Goal: Task Accomplishment & Management: Manage account settings

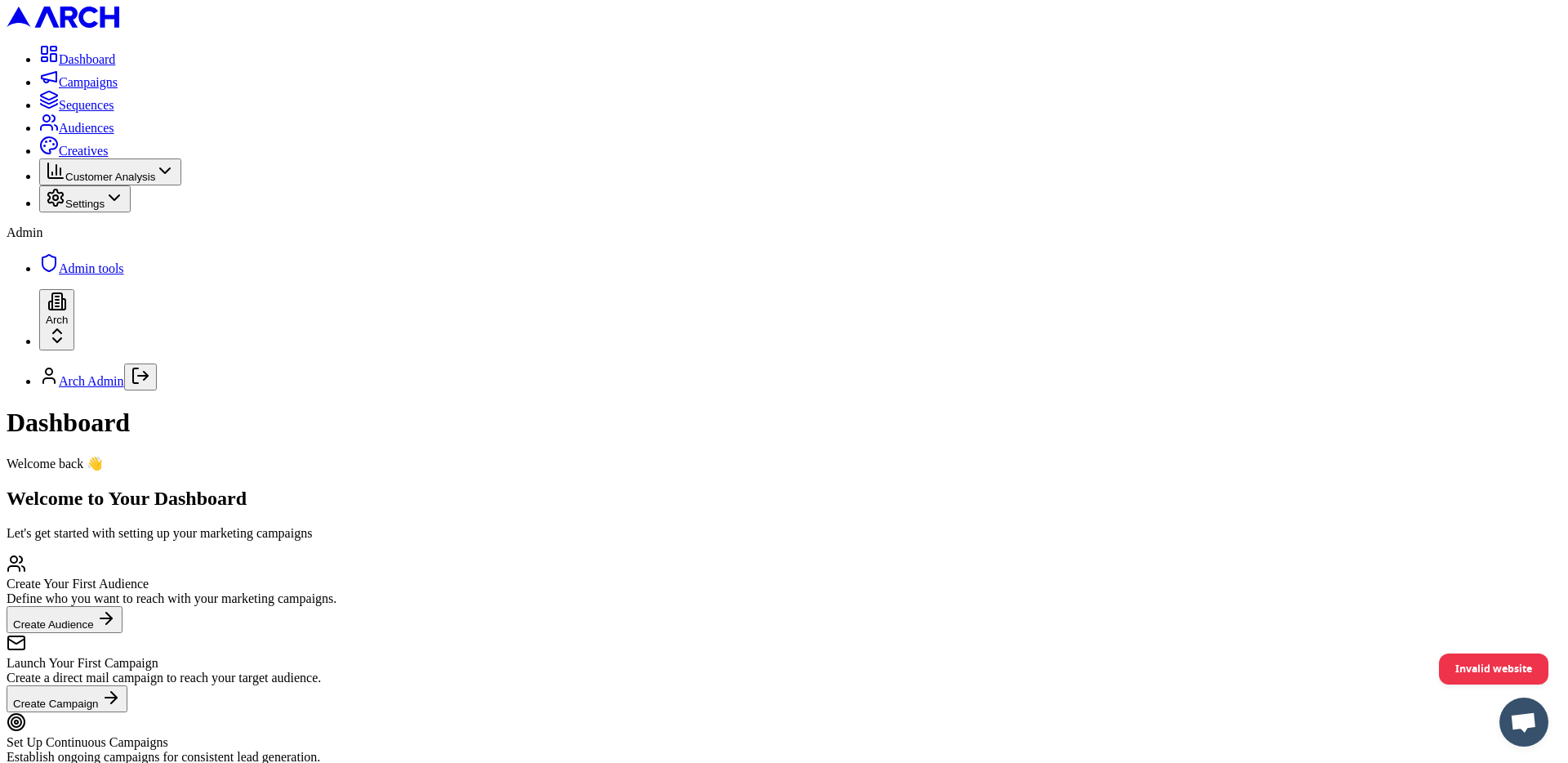
click at [109, 212] on button "Settings" at bounding box center [85, 199] width 92 height 27
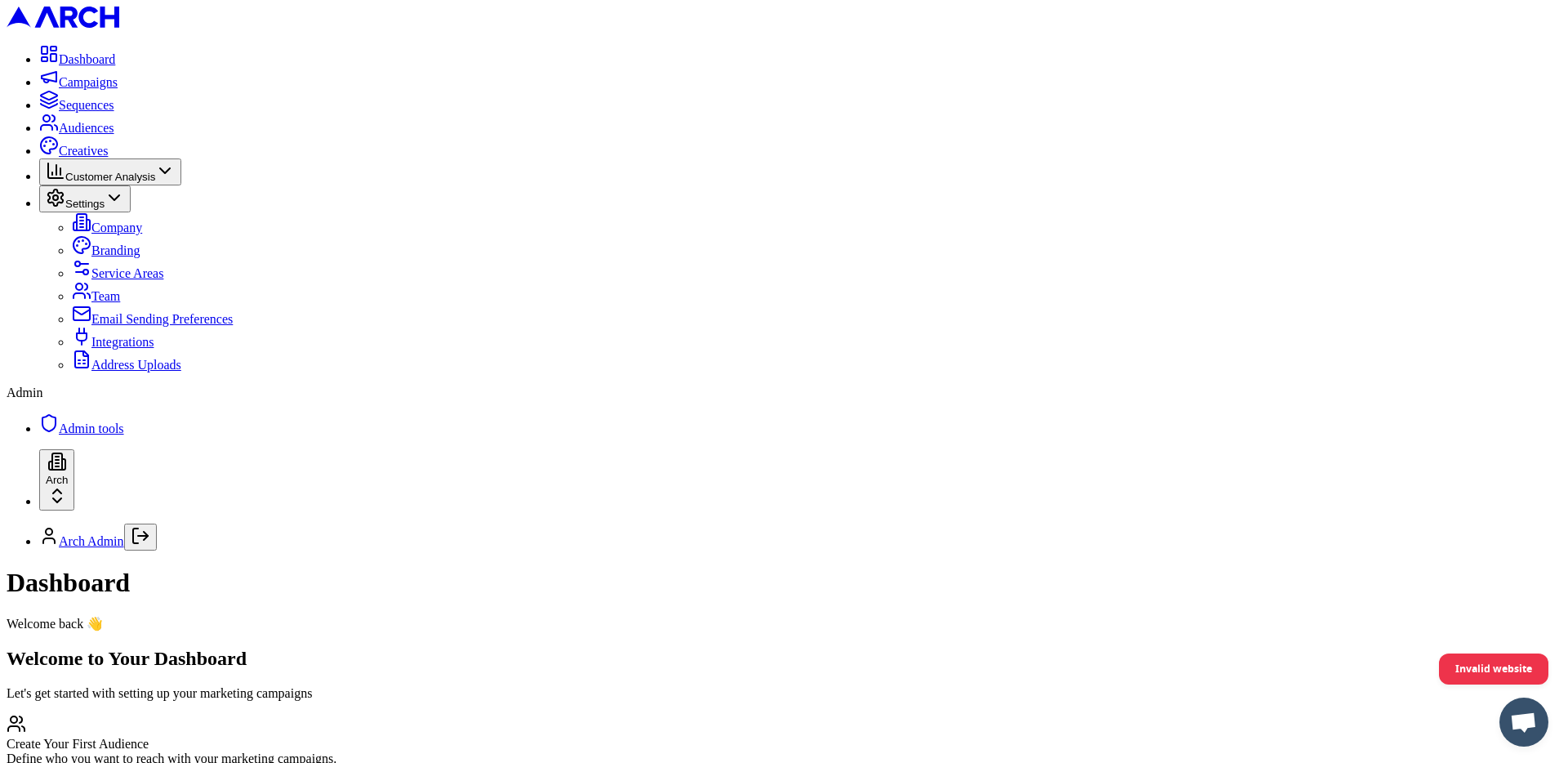
click at [126, 349] on link "Integrations" at bounding box center [112, 342] width 82 height 14
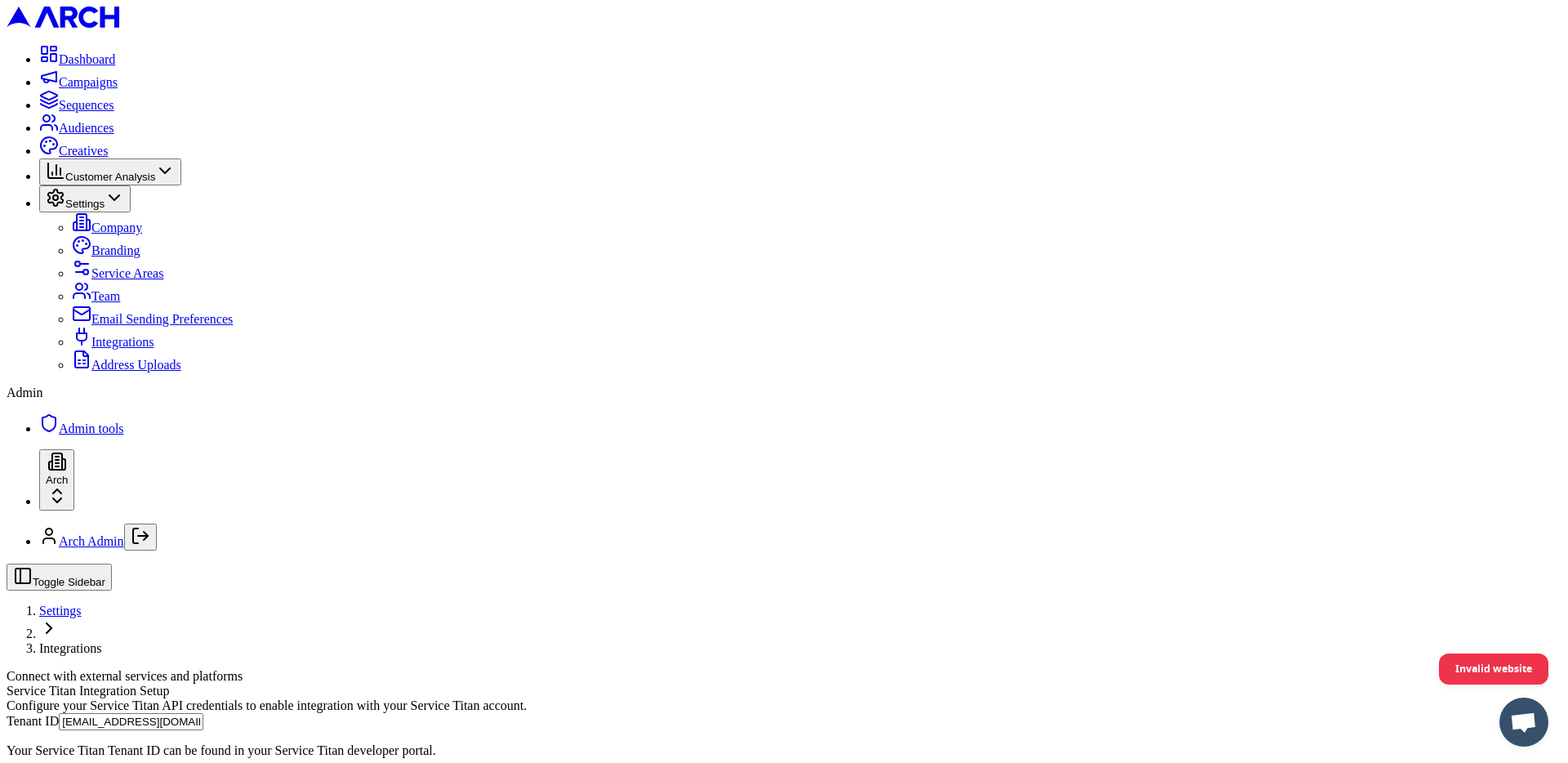
click at [203, 713] on input "arch_admin@getarch.com" at bounding box center [132, 721] width 145 height 17
click at [203, 713] on input "[EMAIL_ADDRESS][DOMAIN_NAME]" at bounding box center [132, 721] width 145 height 17
paste input "996282532"
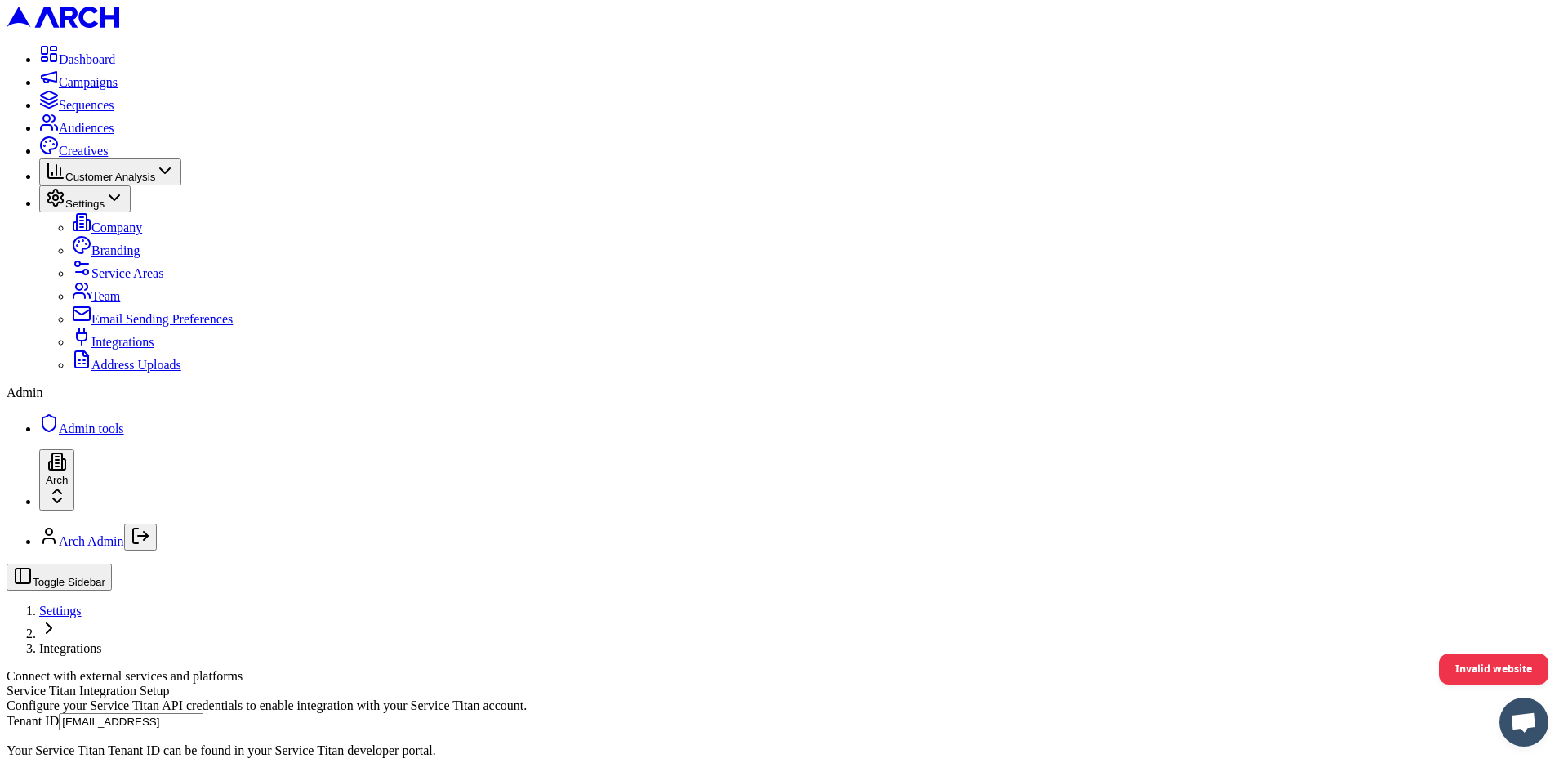
type input "arch_admin@getarch.com996282532996282532"
paste input "996282532"
type input "996282532"
paste input "cid.oqll8euntztwmsh7n9l0isilp"
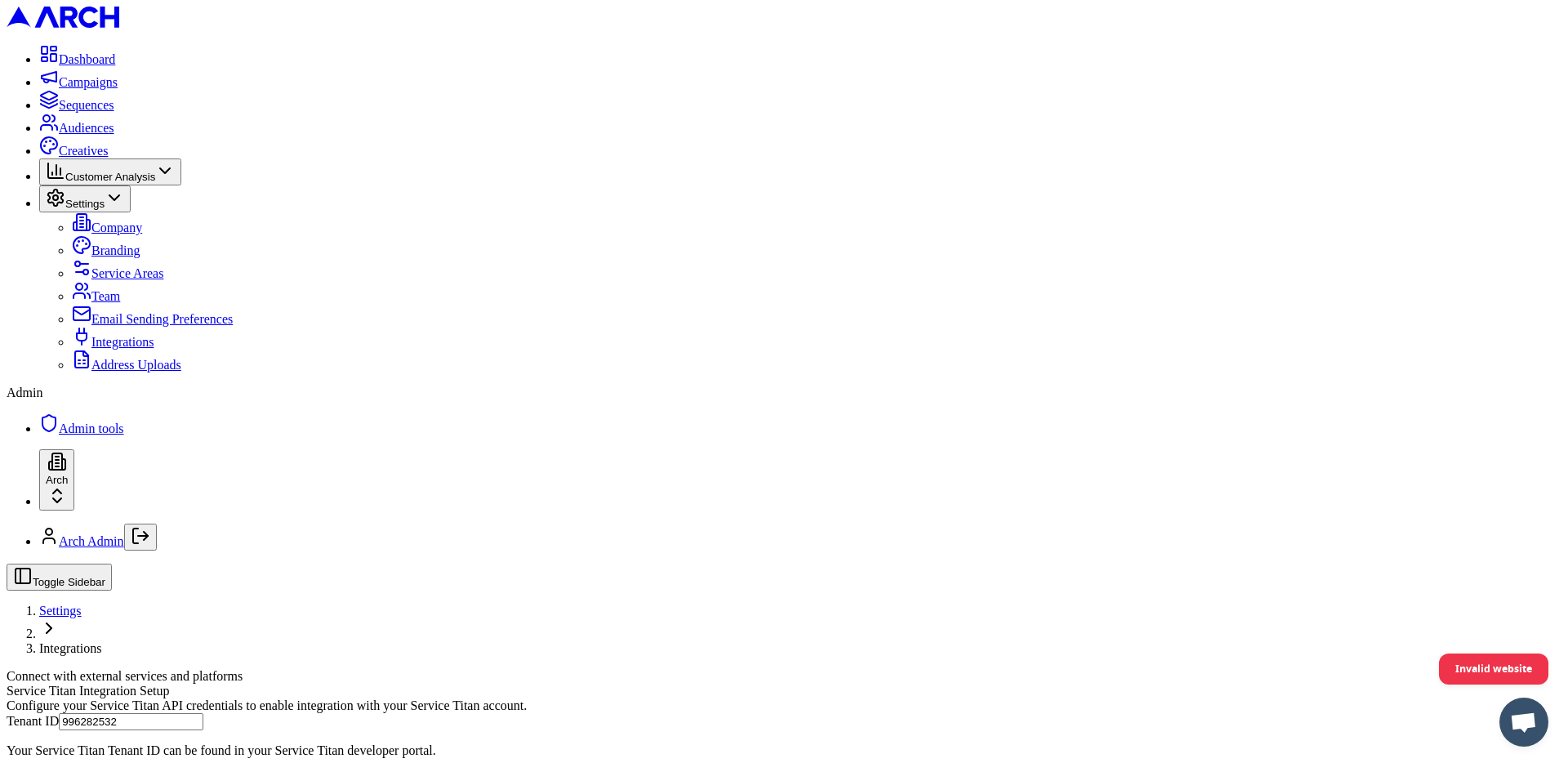
type input "cid.oqll8euntztwmsh7n9l0isilp"
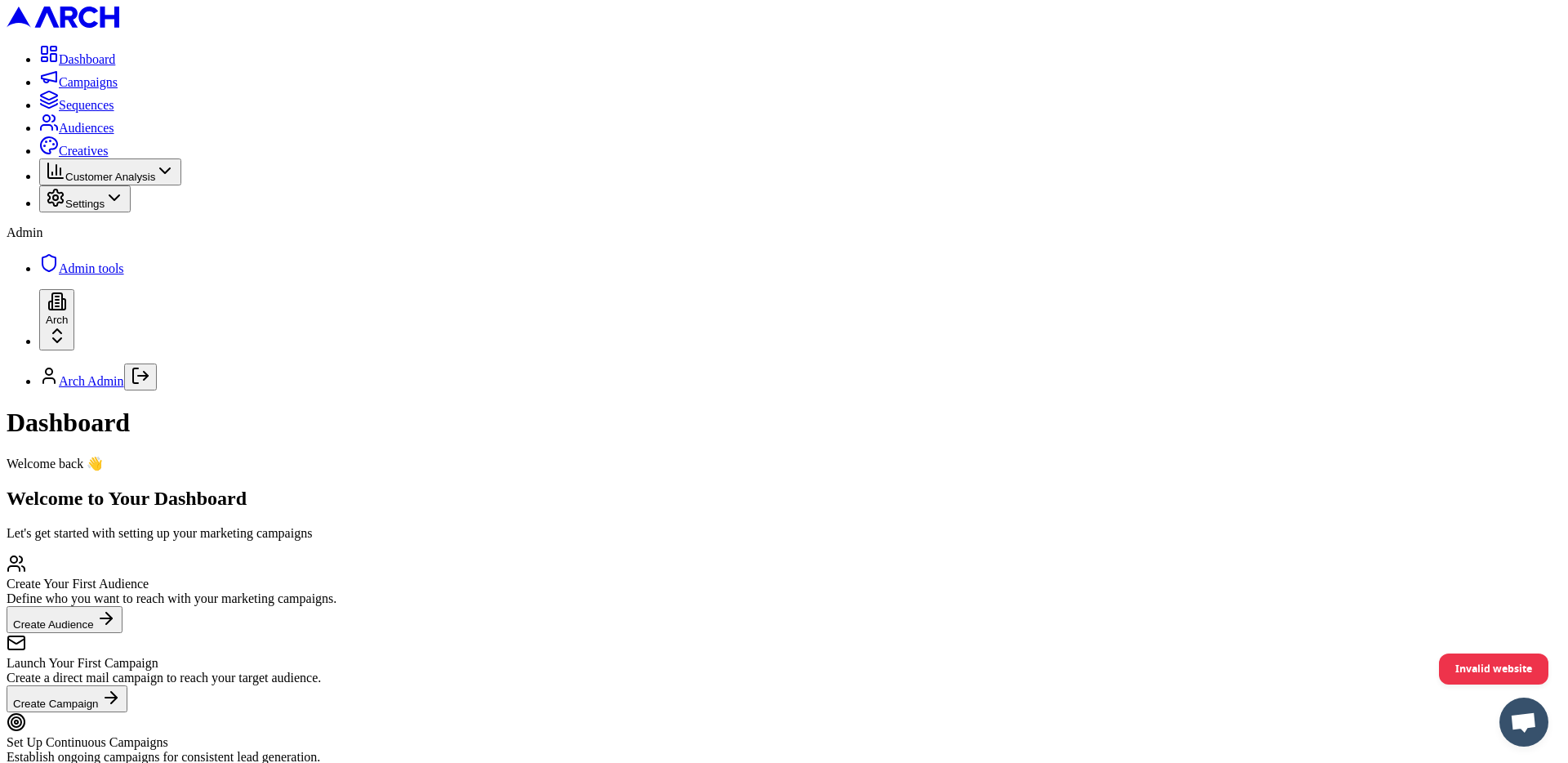
click at [104, 210] on span "Settings" at bounding box center [84, 203] width 39 height 12
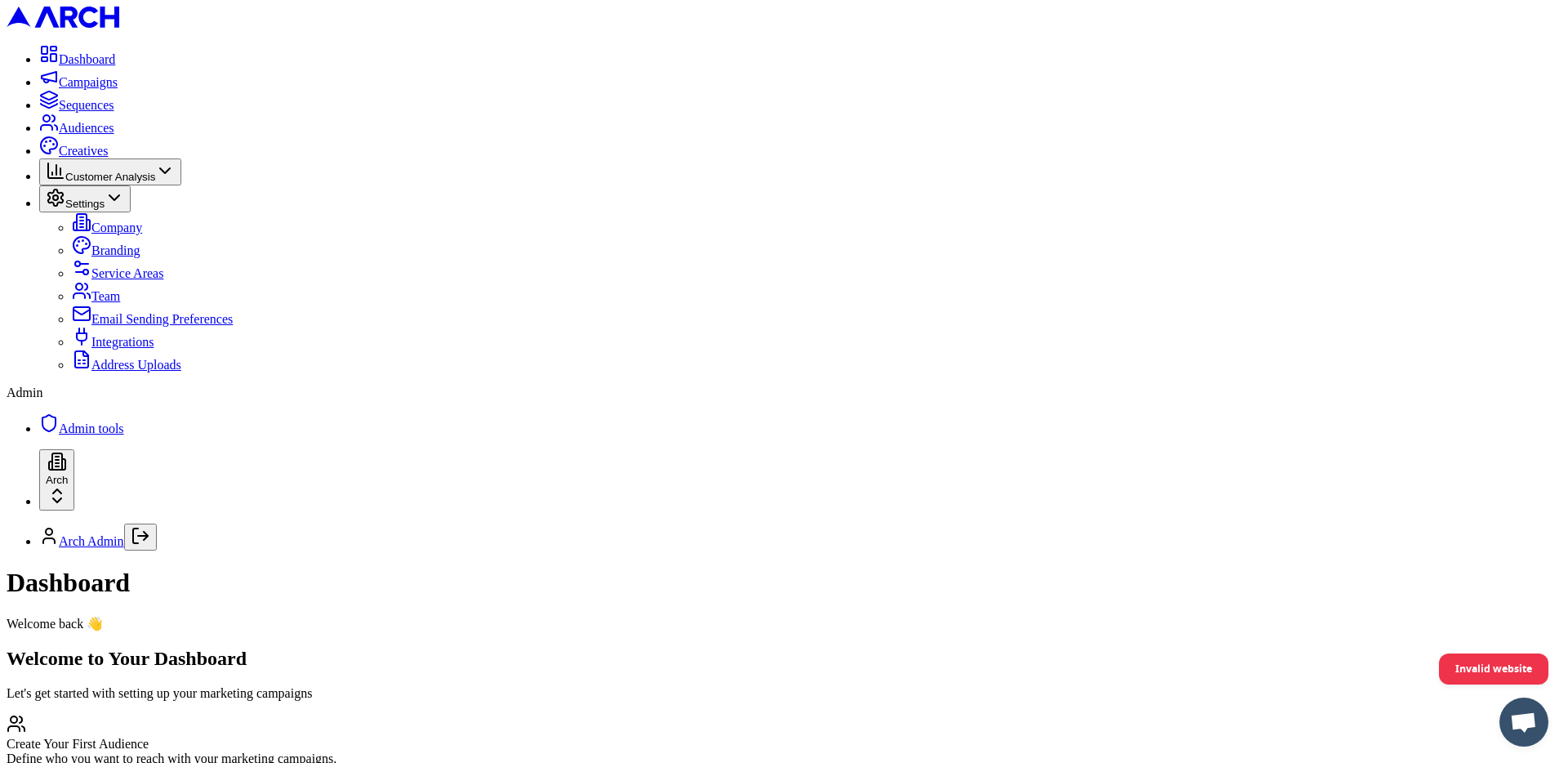
click at [130, 349] on link "Integrations" at bounding box center [112, 342] width 82 height 14
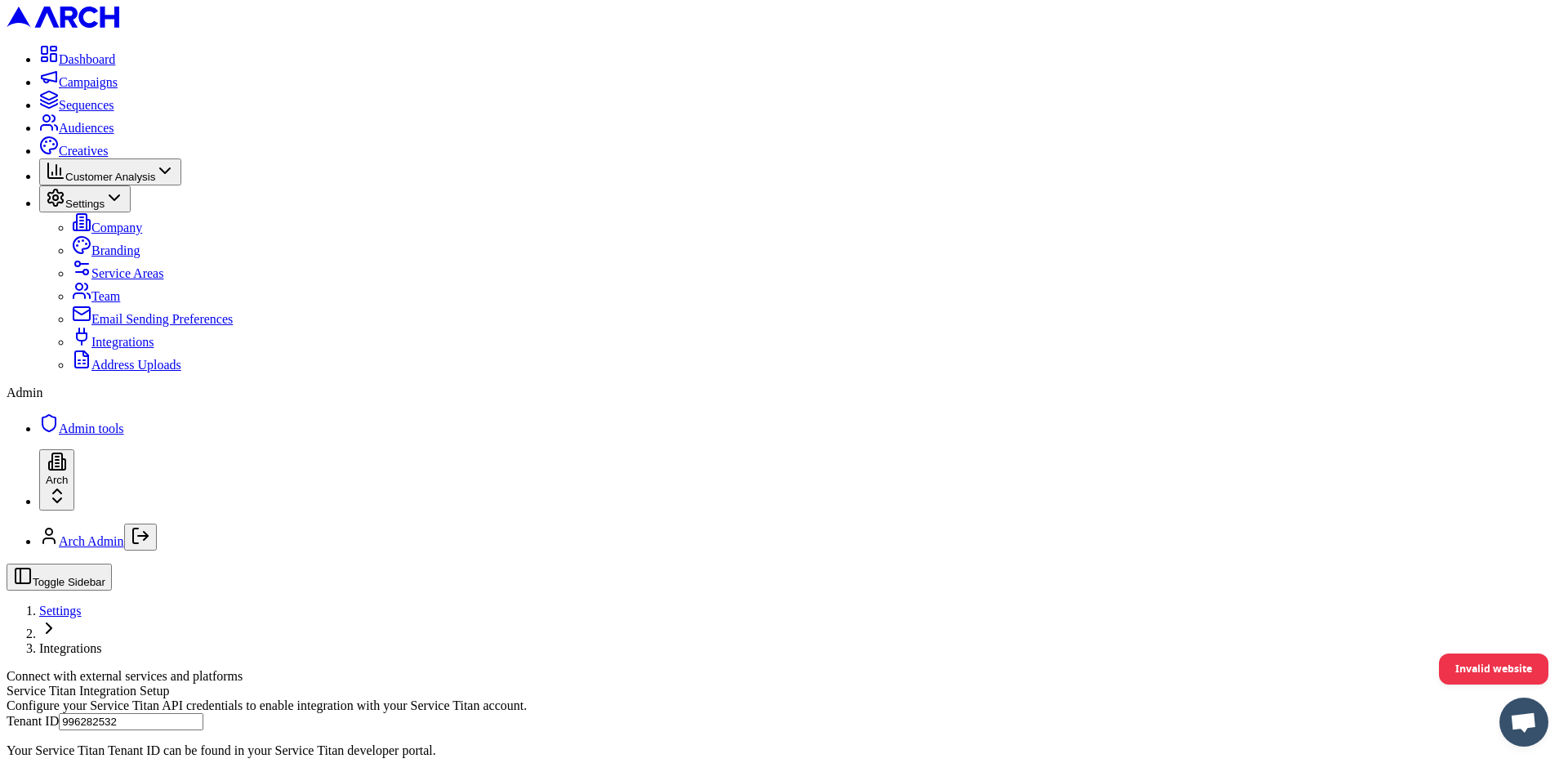
scroll to position [262, 0]
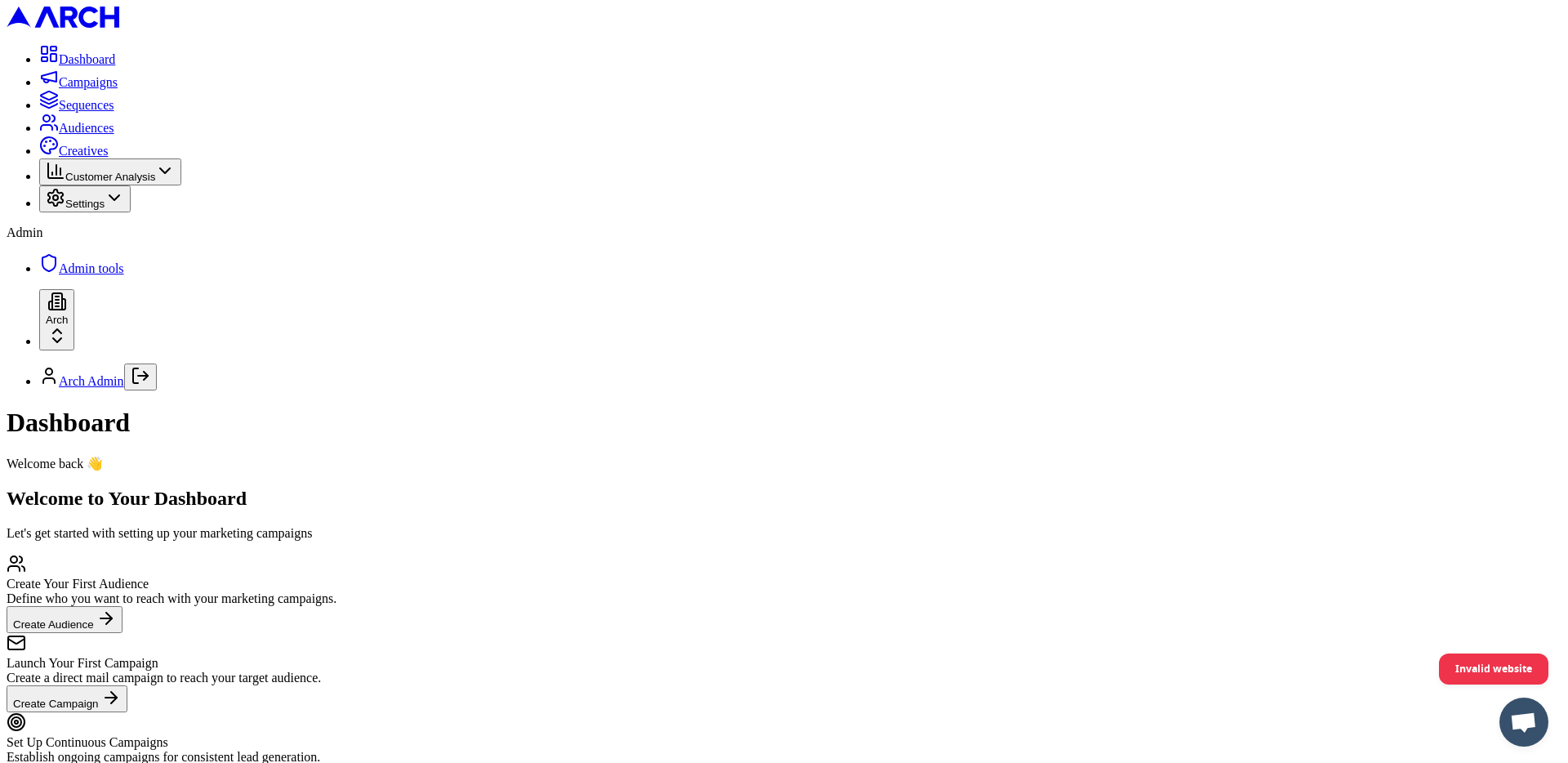
click at [131, 212] on button "Settings" at bounding box center [85, 199] width 92 height 27
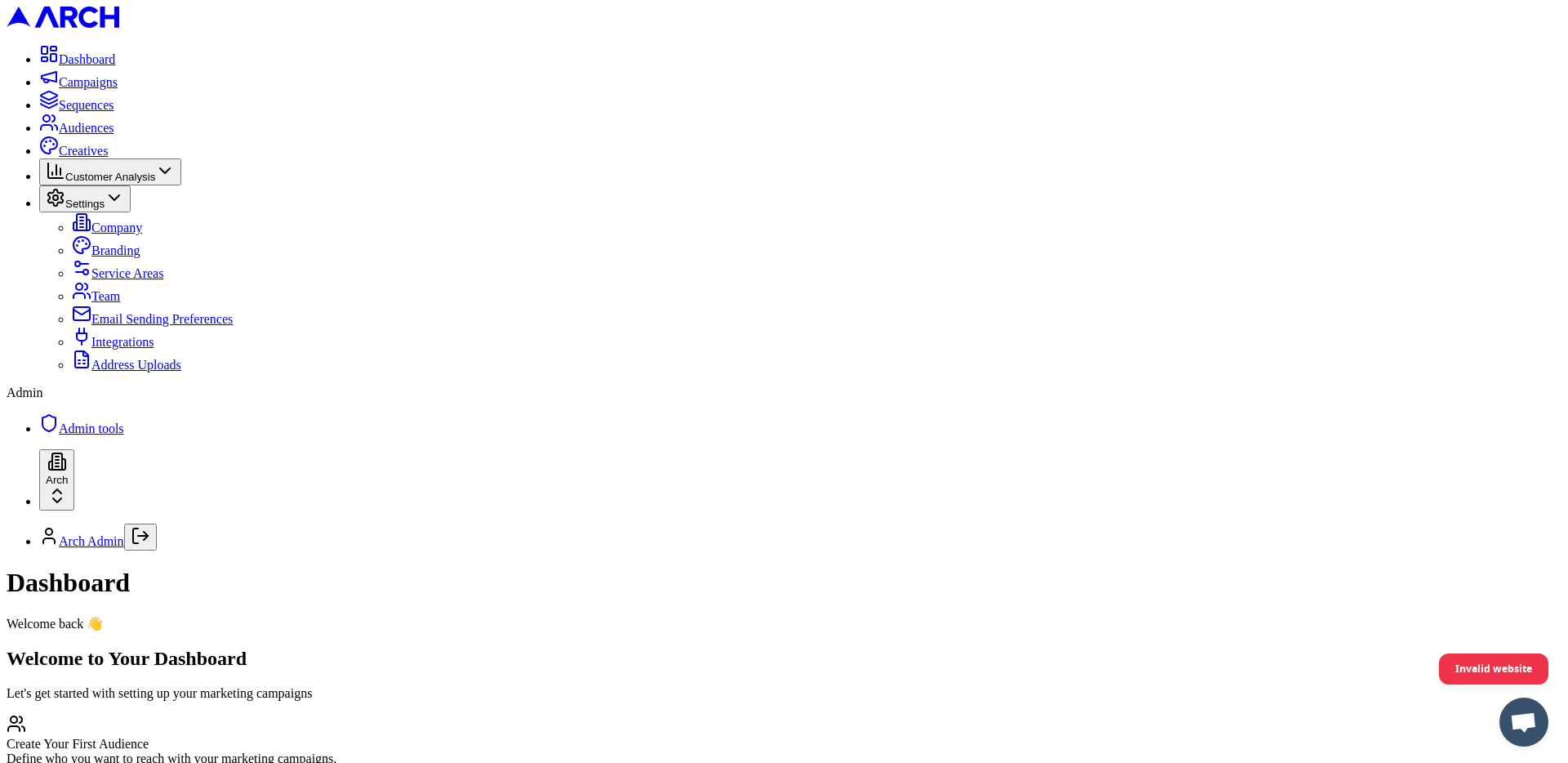
click at [141, 349] on link "Integrations" at bounding box center [112, 342] width 82 height 14
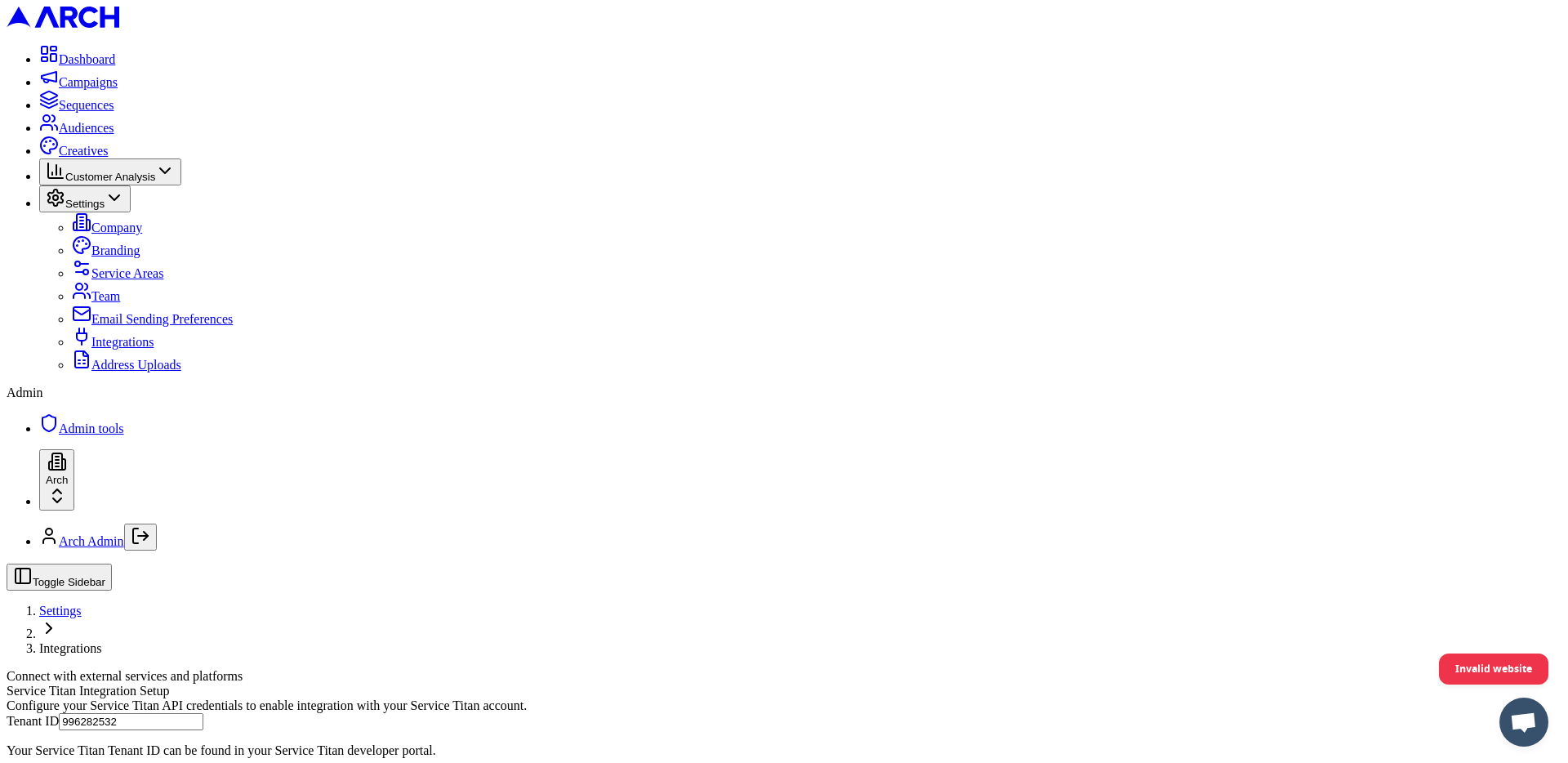
scroll to position [441, 0]
click at [95, 135] on span "Audiences" at bounding box center [87, 127] width 56 height 14
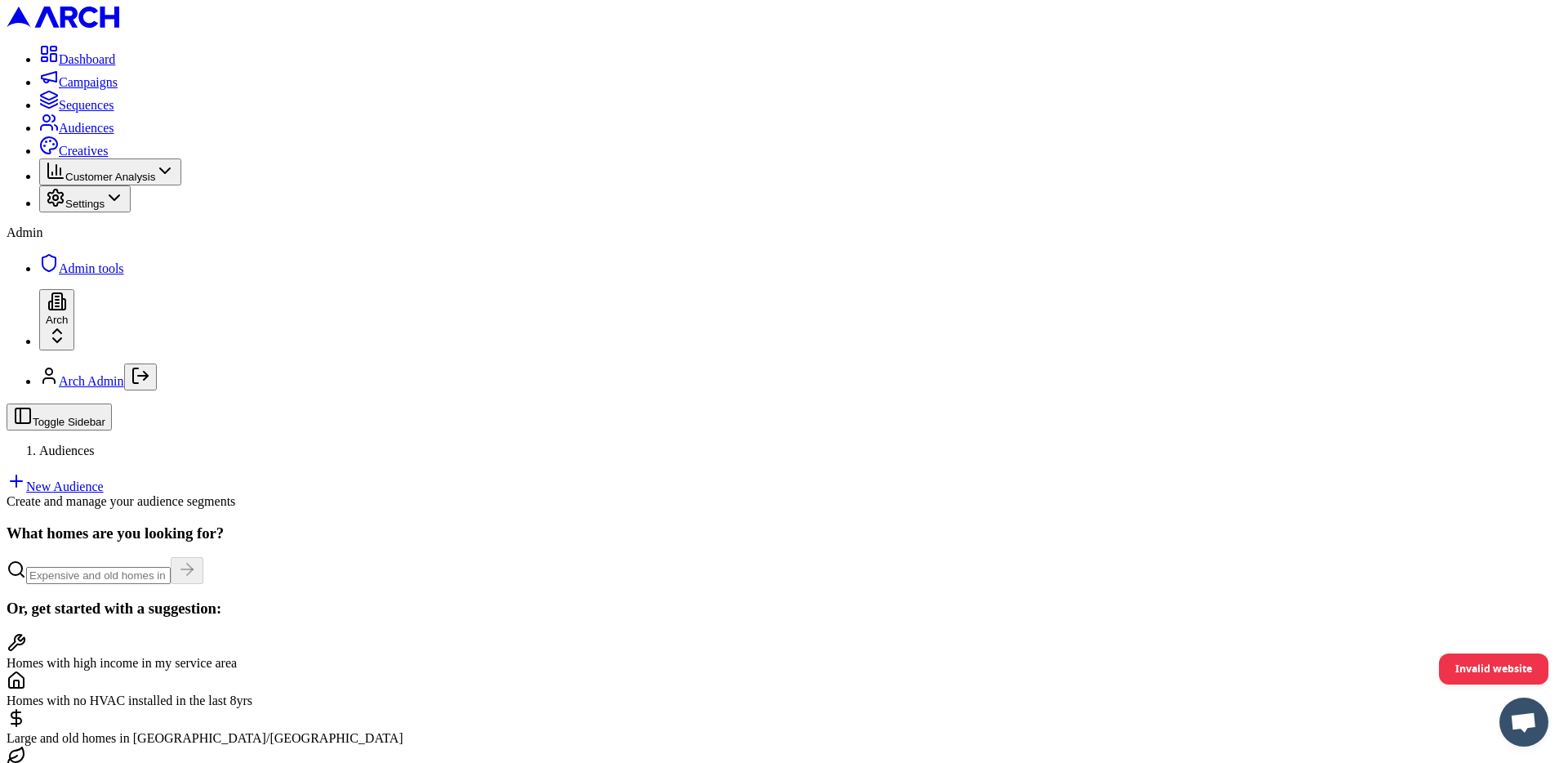
click at [104, 480] on link "New Audience" at bounding box center [55, 486] width 97 height 14
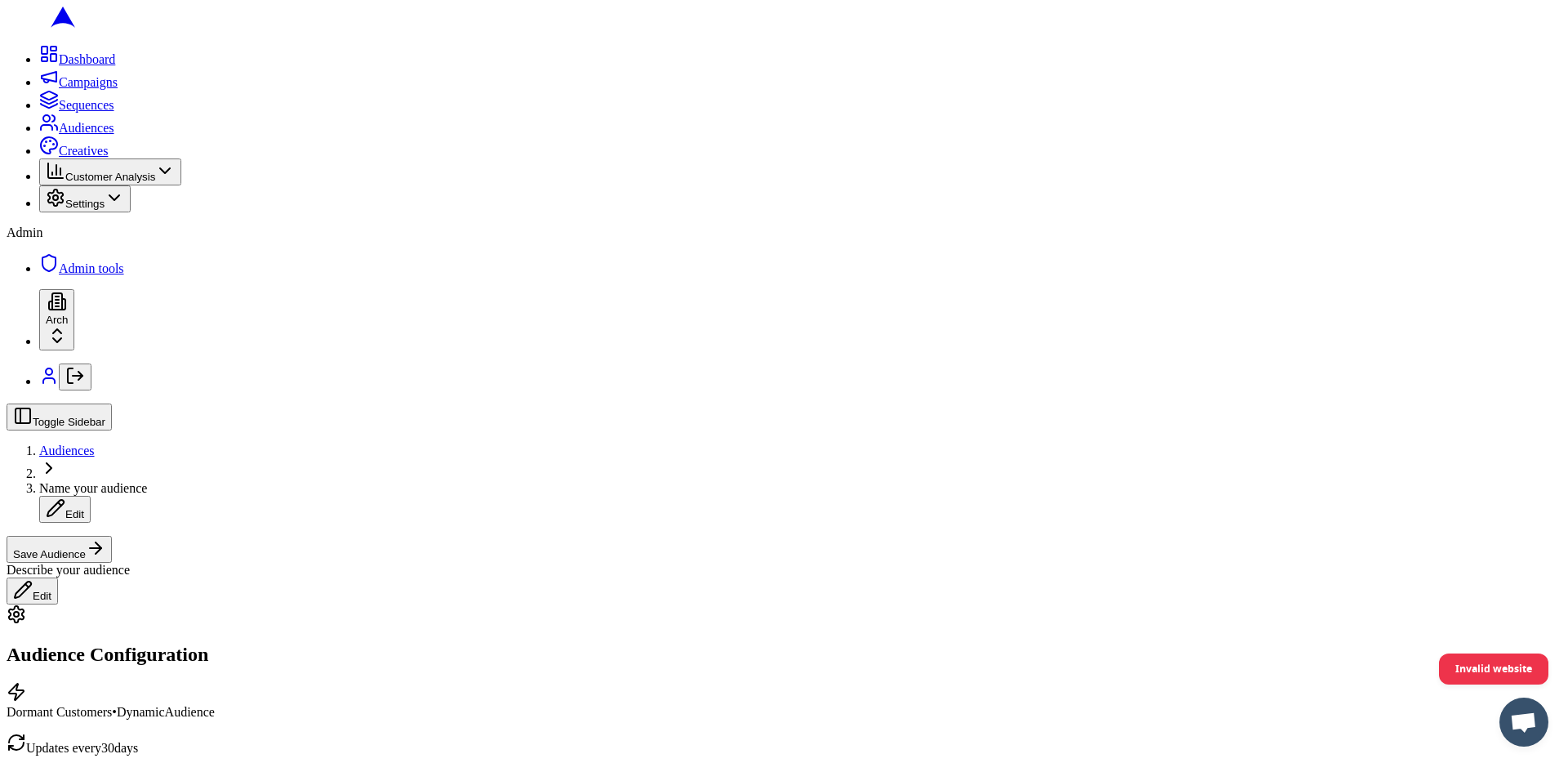
scroll to position [392, 0]
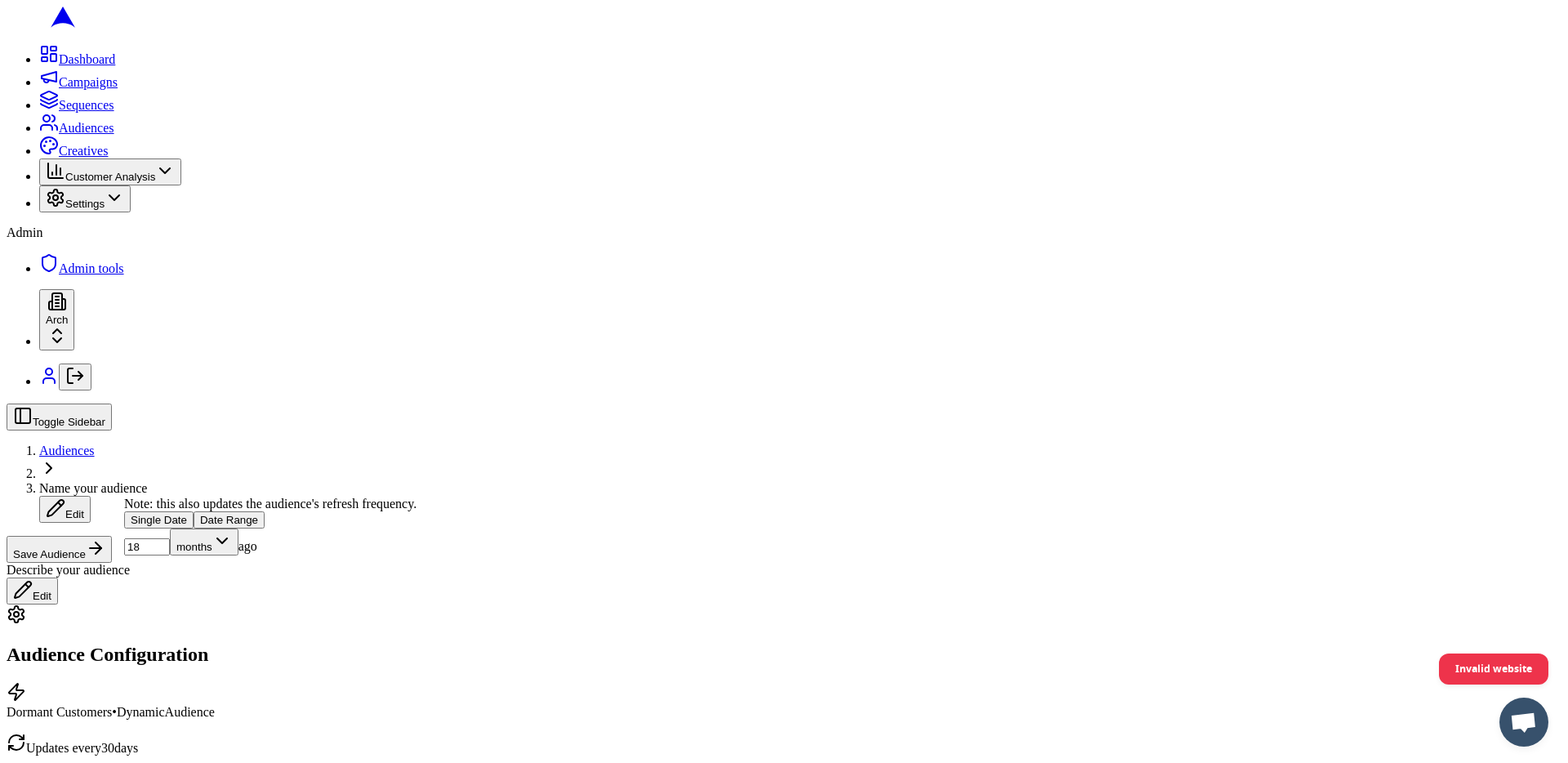
click at [166, 556] on input "18" at bounding box center [147, 546] width 46 height 17
type input "136"
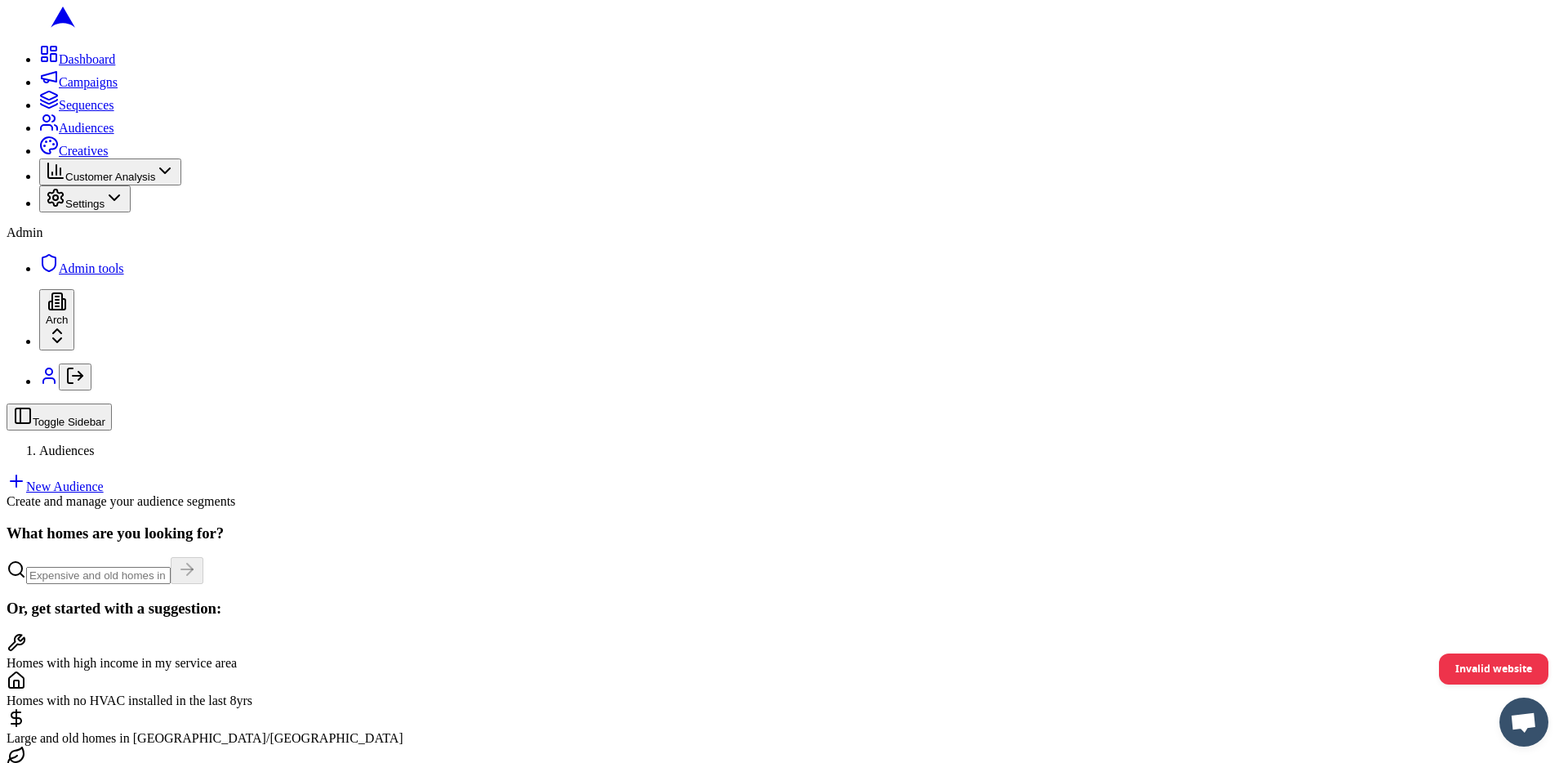
click at [1201, 524] on main "What homes are you looking for? Or, get started with a suggestion: Homes with h…" at bounding box center [784, 726] width 1556 height 405
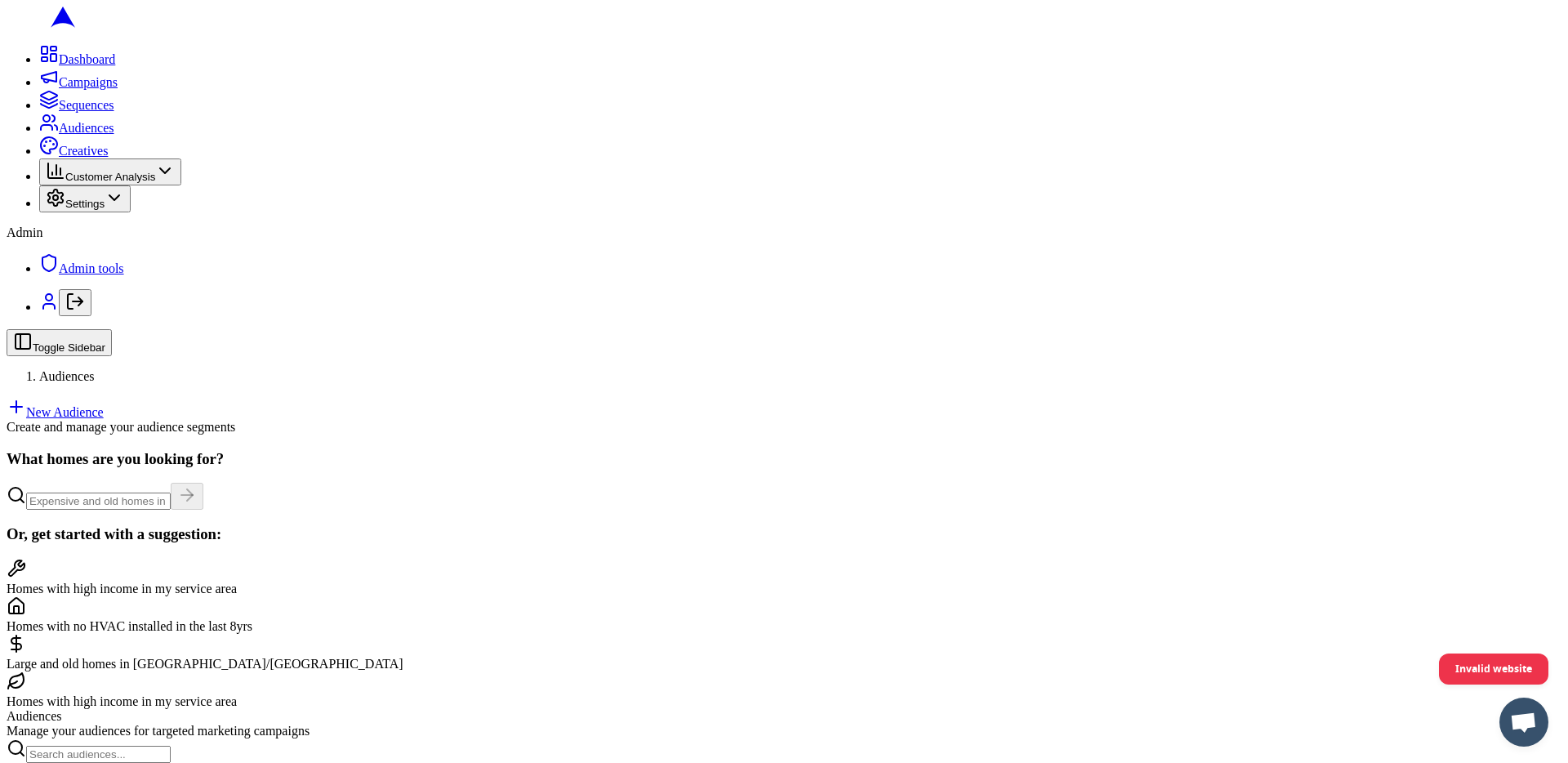
click at [428, 450] on main "What homes are you looking for? Or, get started with a suggestion: Homes with h…" at bounding box center [784, 652] width 1556 height 405
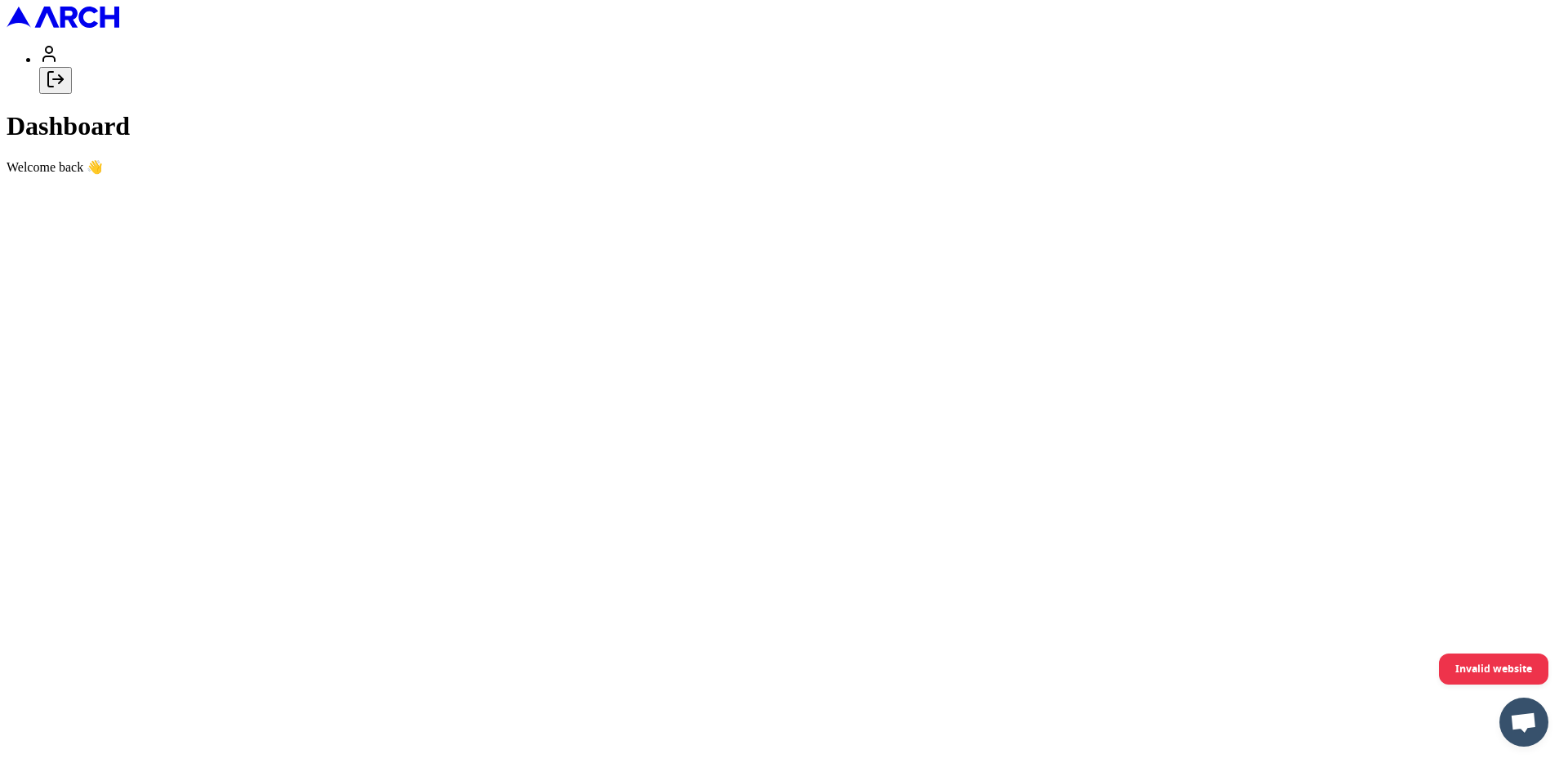
click at [72, 94] on button "Log out" at bounding box center [55, 80] width 32 height 27
type input "[PERSON_NAME][EMAIL_ADDRESS][DOMAIN_NAME]"
